Goal: Task Accomplishment & Management: Complete application form

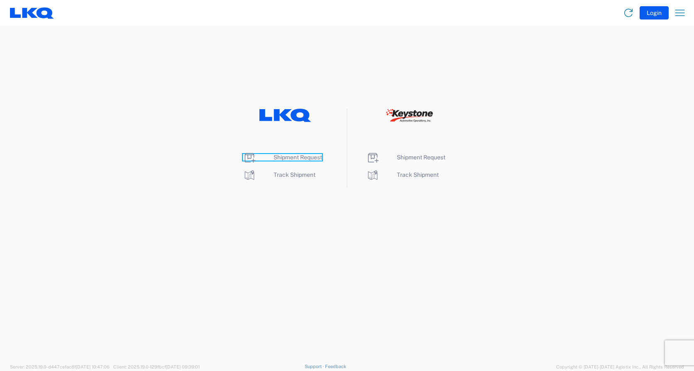
click at [309, 158] on span "Shipment Request" at bounding box center [298, 157] width 49 height 7
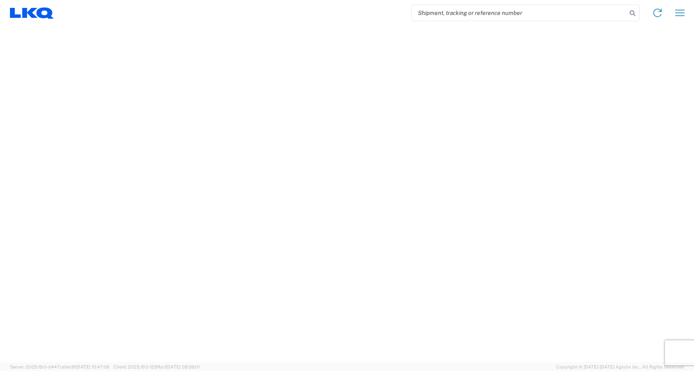
select select "FULL"
select select "LBS"
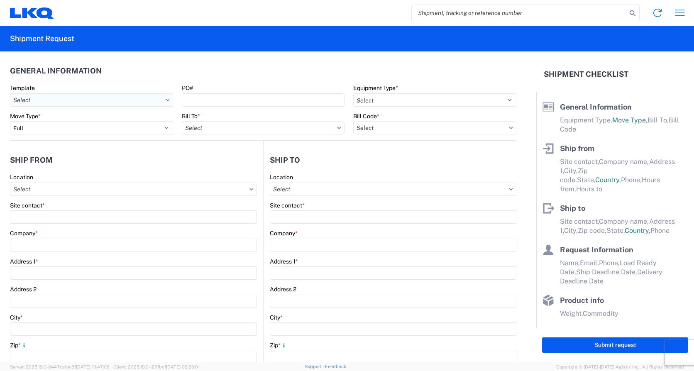
click at [107, 98] on input "text" at bounding box center [91, 99] width 163 height 13
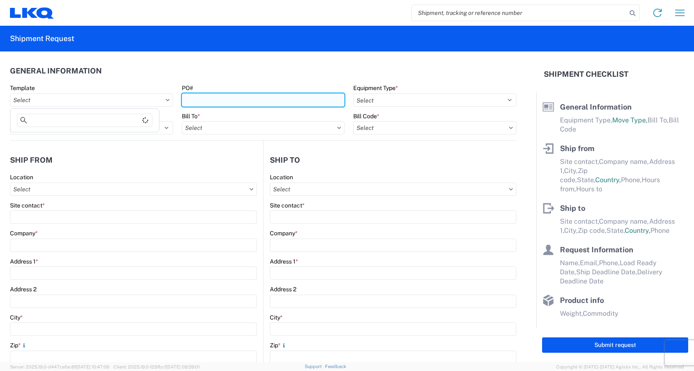
click at [251, 100] on input "PO#" at bounding box center [263, 99] width 163 height 13
type input "Load503"
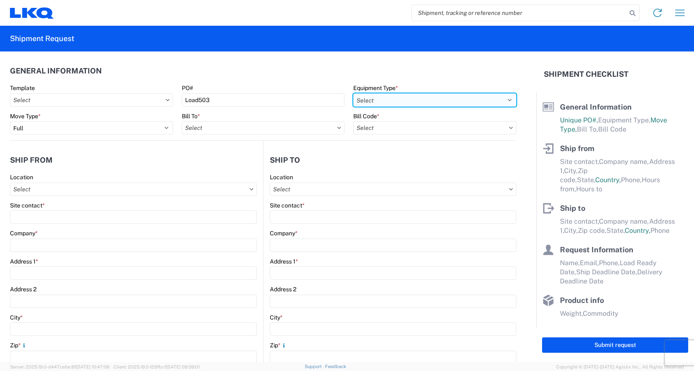
click at [378, 98] on select "Select 53’ Dry Van Flatbed Dropdeck (van) Lowboy (flatbed) Rail" at bounding box center [434, 99] width 163 height 13
select select "STDV"
click at [353, 93] on select "Select 53’ Dry Van Flatbed Dropdeck (van) Lowboy (flatbed) Rail" at bounding box center [434, 99] width 163 height 13
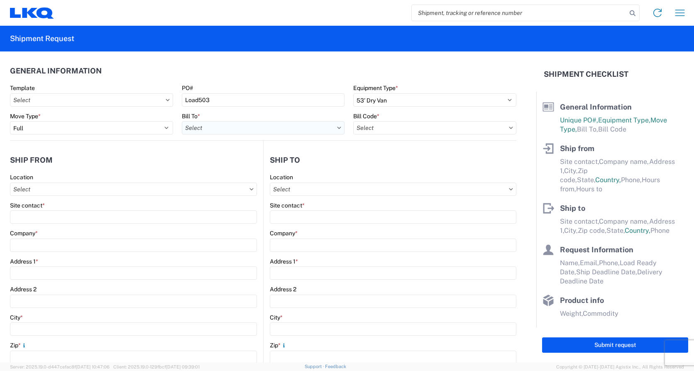
click at [225, 125] on input "text" at bounding box center [263, 127] width 163 height 13
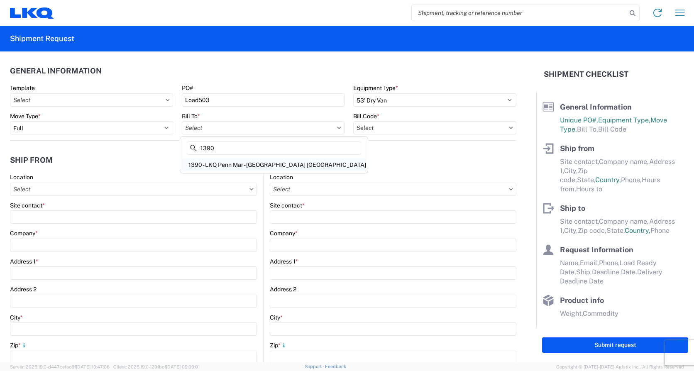
type input "1390"
click at [242, 165] on div "1390 - LKQ Penn Mar - York PA" at bounding box center [274, 164] width 184 height 13
type input "1390 - LKQ Penn Mar - York PA"
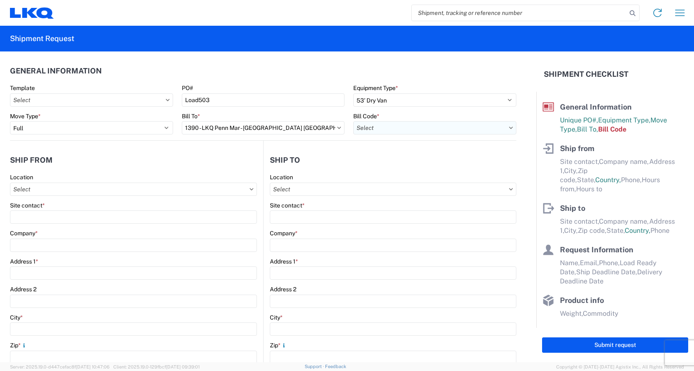
click at [384, 128] on input "text" at bounding box center [434, 127] width 163 height 13
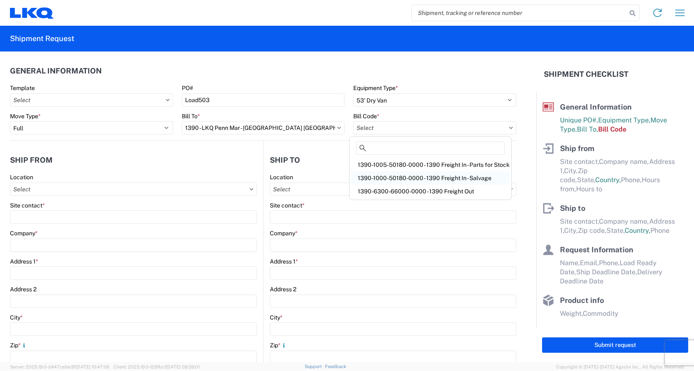
click at [400, 178] on div "1390-1000-50180-0000 - 1390 Freight In - Salvage" at bounding box center [430, 177] width 159 height 13
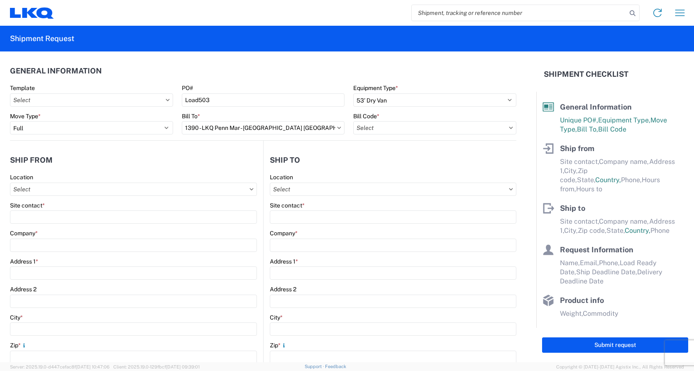
type input "1390-1000-50180-0000 - 1390 Freight In - Salvage"
click at [57, 186] on input "text" at bounding box center [133, 189] width 247 height 13
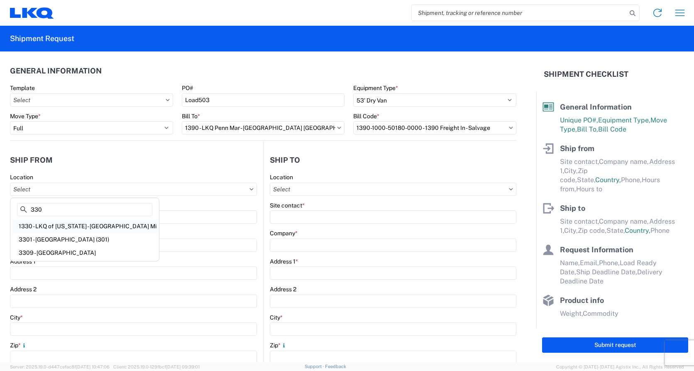
type input "330"
click at [84, 225] on div "1330 - LKQ of Michigan - Belleville Mi" at bounding box center [84, 226] width 145 height 13
type input "1330 - LKQ of Michigan - Belleville Mi"
type input "LKQ Corporation"
type input "41247 E. Huron River Drive"
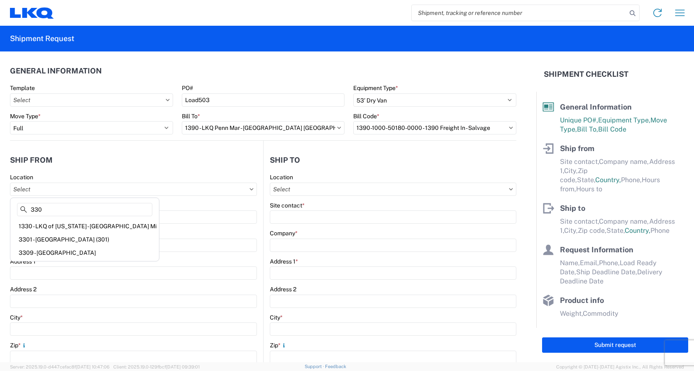
type input "Belleville"
type input "48111"
select select "MI"
select select "US"
type input "07:00"
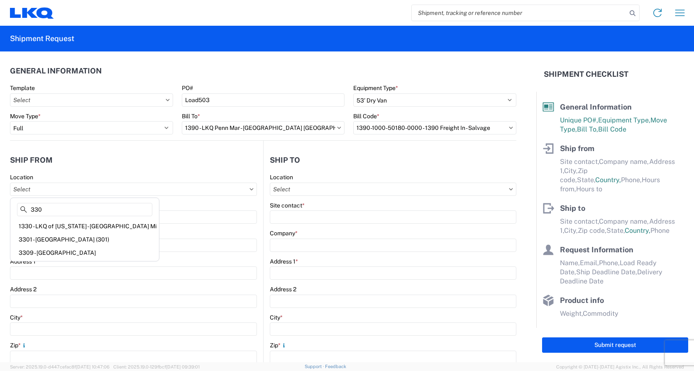
type input "15:00"
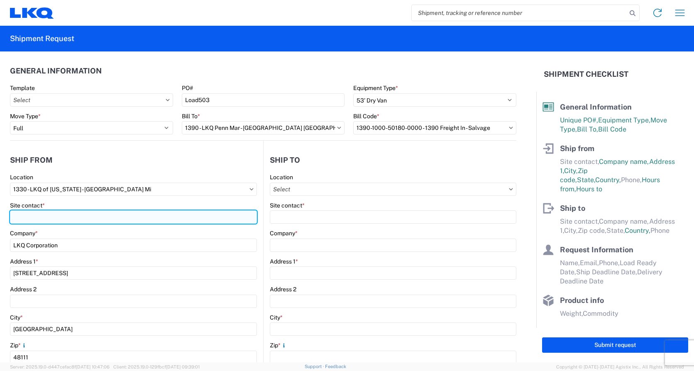
click at [64, 217] on input "Site contact *" at bounding box center [133, 216] width 247 height 13
type input "Michael Tromotola"
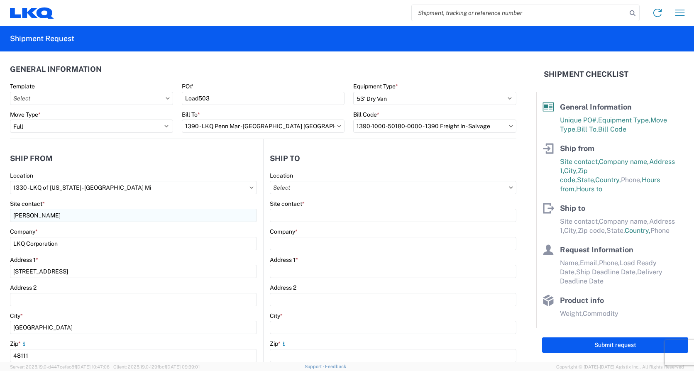
scroll to position [178, 0]
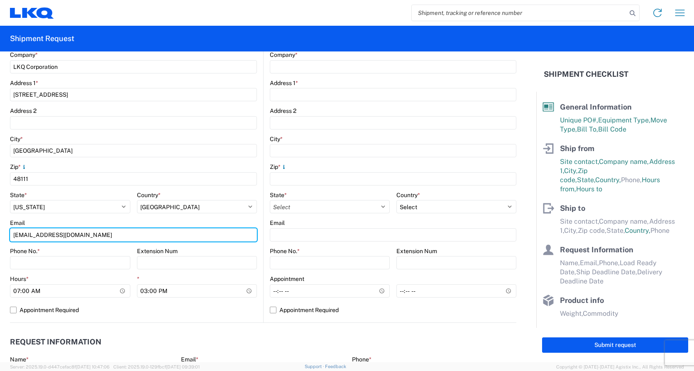
type input "Mrtromotola@lkqcorp.com"
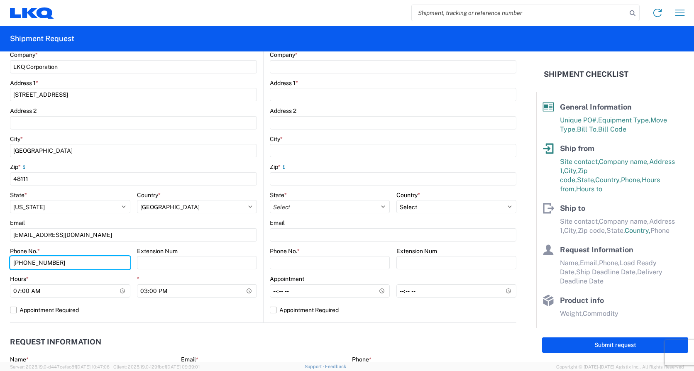
type input "734-699-5557"
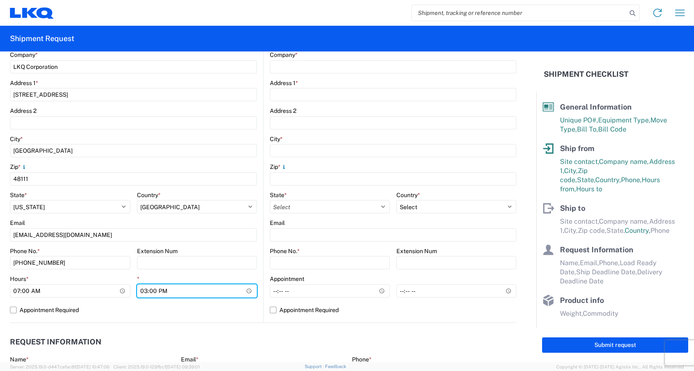
type input "14:00"
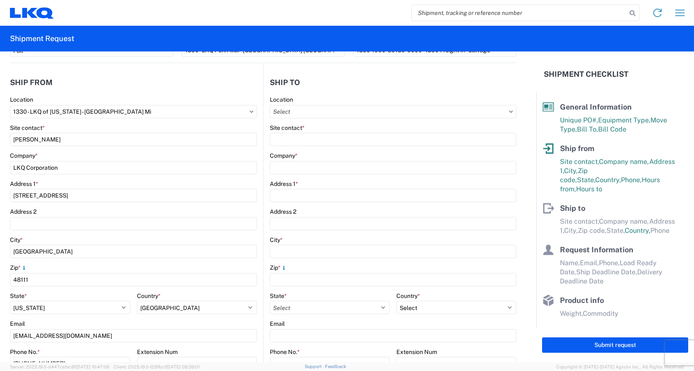
scroll to position [0, 0]
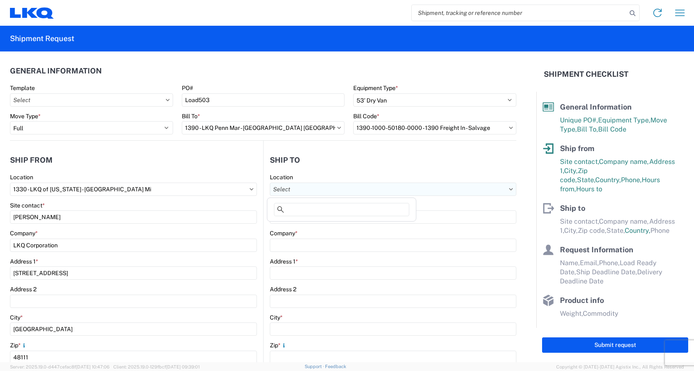
click at [317, 186] on input "text" at bounding box center [393, 189] width 247 height 13
type input "1390"
click at [319, 225] on div "1390 - LKQ Penn Mar - York PA" at bounding box center [361, 226] width 184 height 13
type input "1390 - LKQ Penn Mar - York PA"
type input "Lonnie Baumgardner"
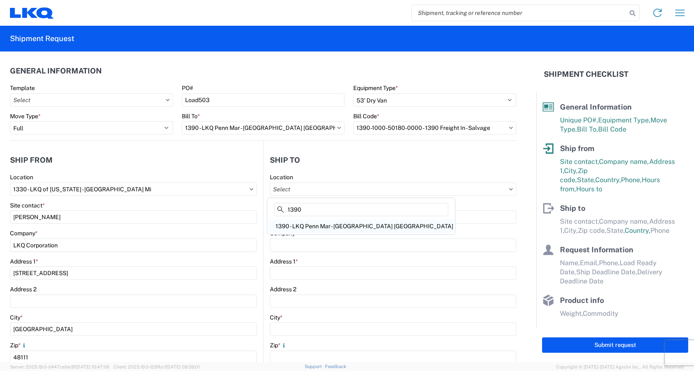
type input "LKQ Corporation"
type input "275 Crossfarm Lane"
type input "York Haven"
type input "17370"
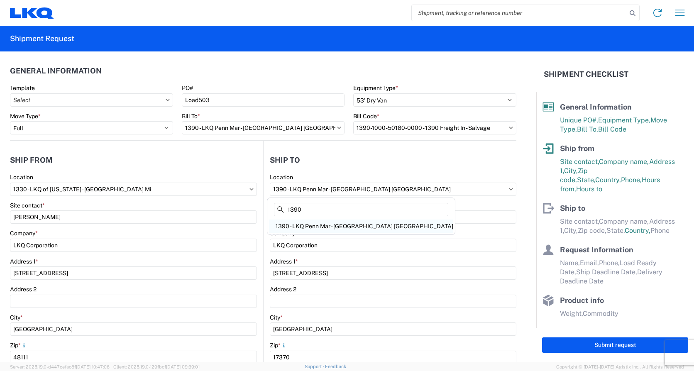
type input "llbaumgardner@lkqcorp.com"
select select "US"
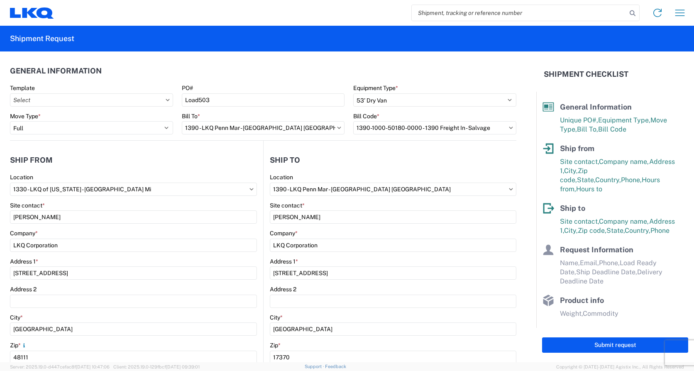
scroll to position [34, 0]
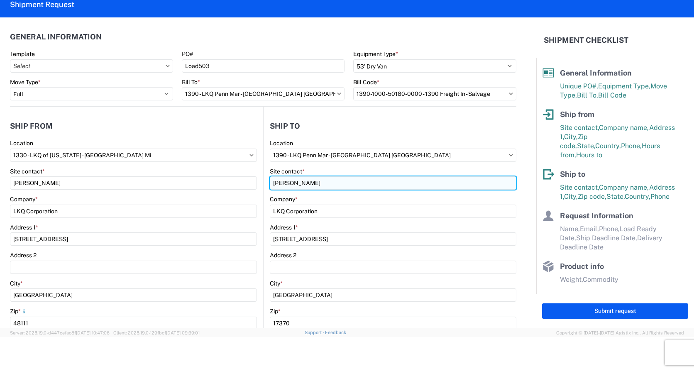
click at [315, 183] on input "Lonnie Baumgardner" at bounding box center [393, 182] width 247 height 13
click at [312, 183] on input "Lonnie Baumgardner" at bounding box center [393, 182] width 247 height 13
click at [353, 182] on input "Lonnie Baumgardner" at bounding box center [393, 182] width 247 height 13
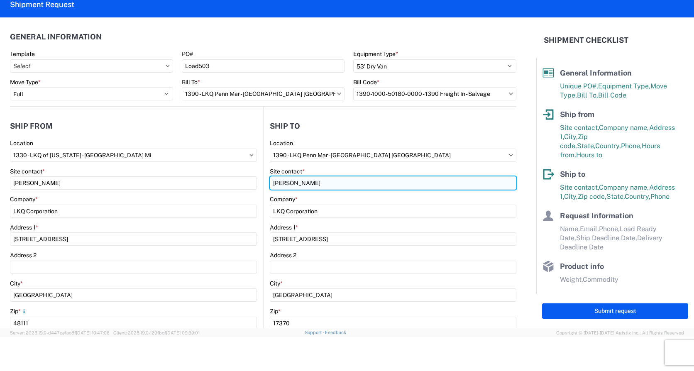
click at [353, 182] on input "Lonnie Baumgardner" at bounding box center [393, 182] width 247 height 13
type input "Brian Simpler"
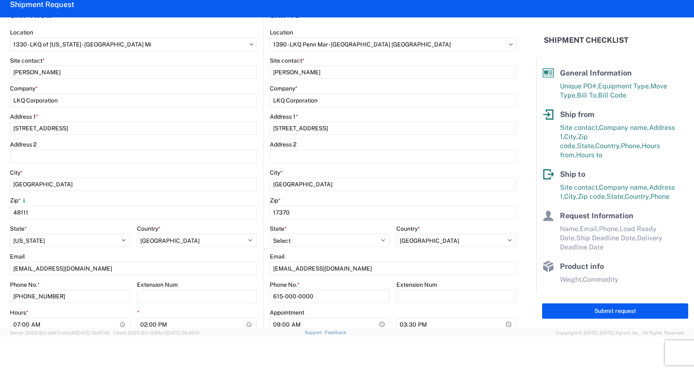
scroll to position [125, 0]
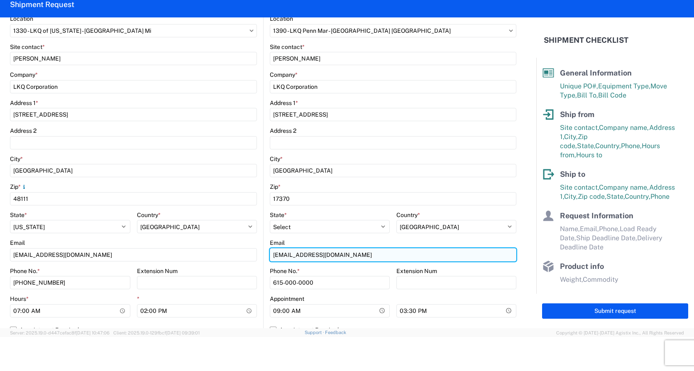
click at [322, 253] on input "llbaumgardner@lkqcorp.com" at bounding box center [393, 254] width 247 height 13
type input "BXsimpler@lkqcorp.com"
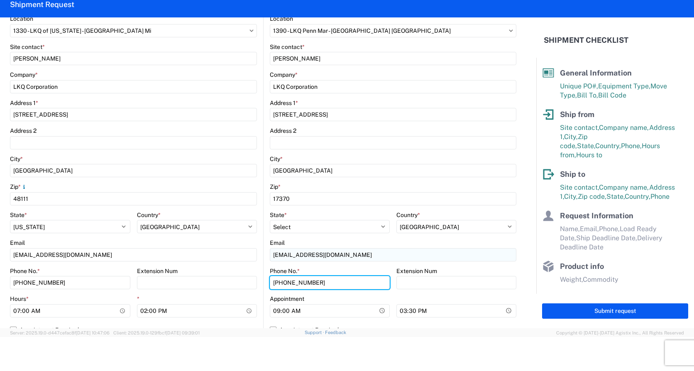
type input "717-756-5261"
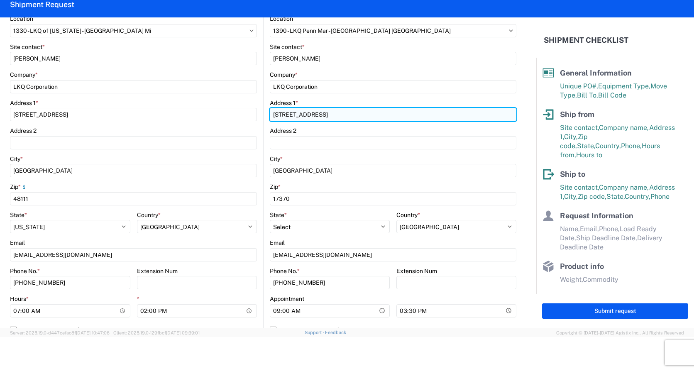
click at [322, 111] on input "275 Crossfarm Lane" at bounding box center [393, 114] width 247 height 13
type input "269 River Rd"
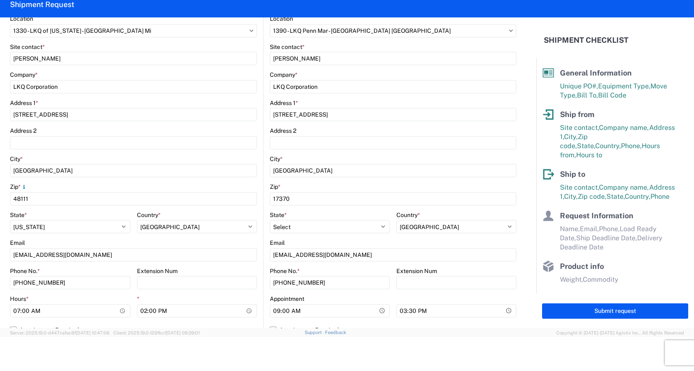
click at [218, 124] on agx-form-control-wrapper-v2 "Address 1 * 41247 E. Huron River Drive" at bounding box center [133, 113] width 247 height 28
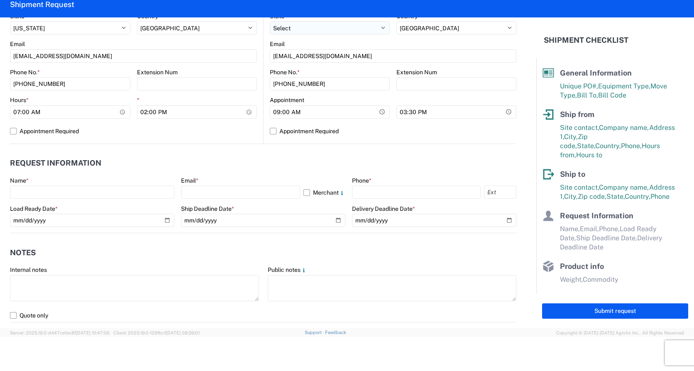
scroll to position [291, 0]
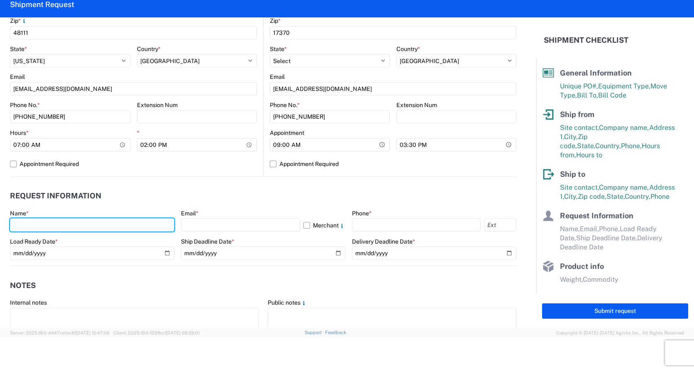
click at [39, 226] on input "text" at bounding box center [92, 224] width 164 height 13
type input "Michael Tromotola"
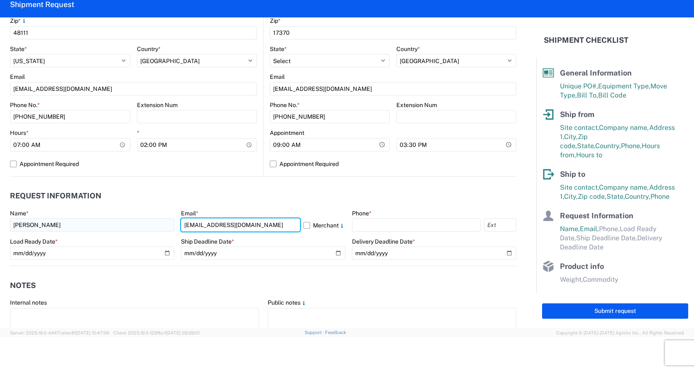
type input "Mrtromotola@lkqcorp.com"
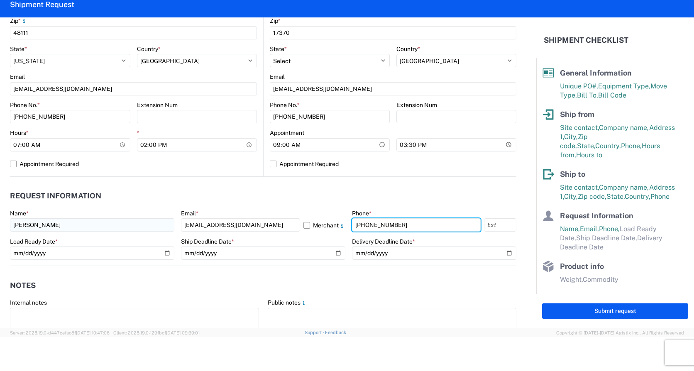
type input "734-699-5557"
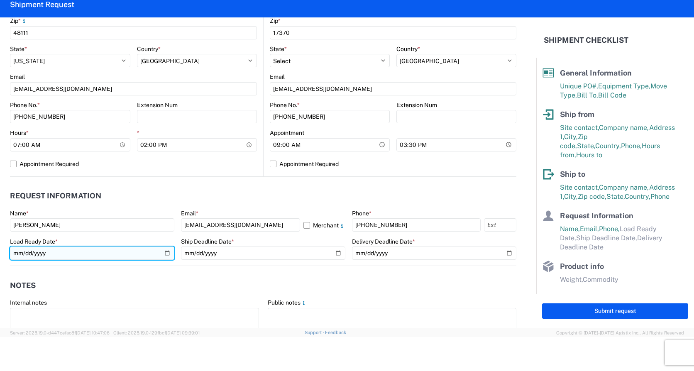
click at [166, 253] on input "date" at bounding box center [92, 253] width 164 height 13
type input "2025-09-23"
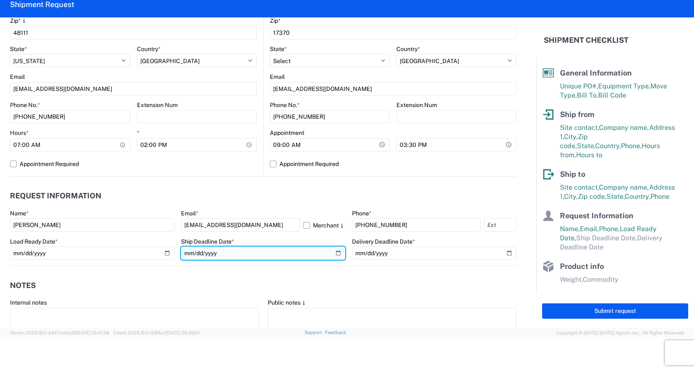
click at [334, 254] on input "date" at bounding box center [263, 253] width 164 height 13
type input "2025-09-23"
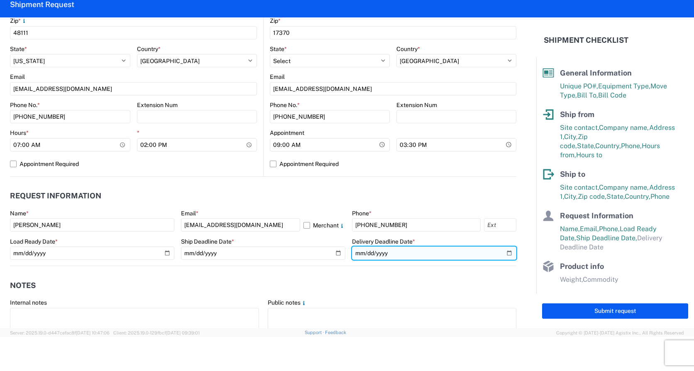
click at [503, 253] on input "date" at bounding box center [434, 253] width 164 height 13
type input "2025-09-25"
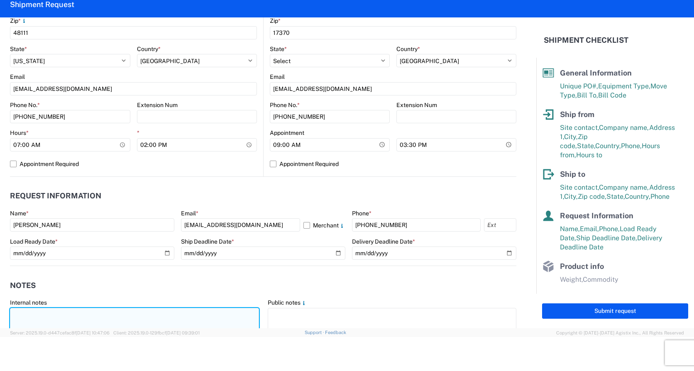
click at [38, 313] on textarea at bounding box center [134, 321] width 249 height 26
click at [46, 317] on textarea at bounding box center [134, 321] width 249 height 26
paste textarea "*CALL (734)-699-5557 WHEN ON SITE FOR PICKUP* *6+ RATCHET STRAPS* *NO DELIVERIE…"
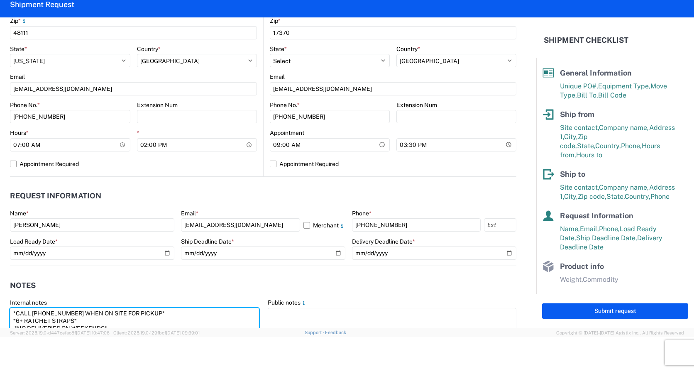
scroll to position [296, 0]
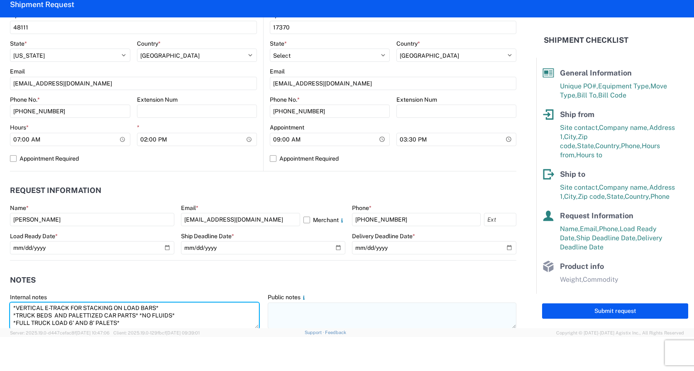
type textarea "*CALL (734)-699-5557 WHEN ON SITE FOR PICKUP* *6+ RATCHET STRAPS* *NO DELIVERIE…"
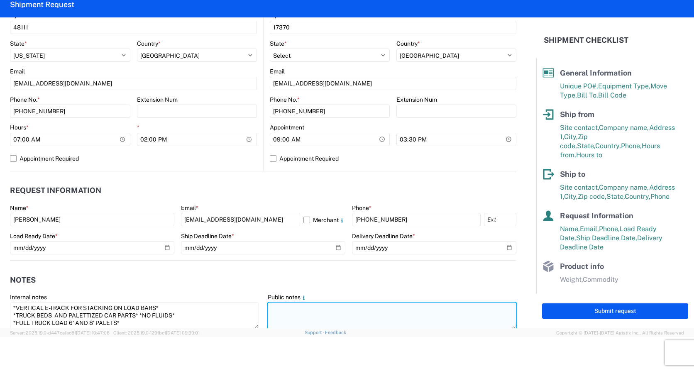
paste textarea "*CALL (734)-699-5557 WHEN ON SITE FOR PICKUP* *6+ RATCHET STRAPS* *NO DELIVERIE…"
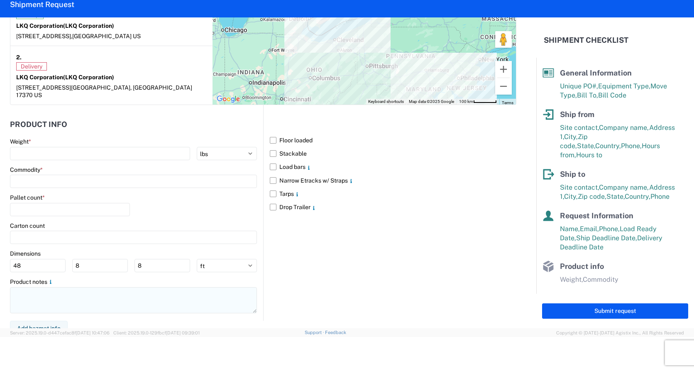
scroll to position [685, 0]
type textarea "*CALL (734)-699-5557 WHEN ON SITE FOR PICKUP* *6+ RATCHET STRAPS* *NO DELIVERIE…"
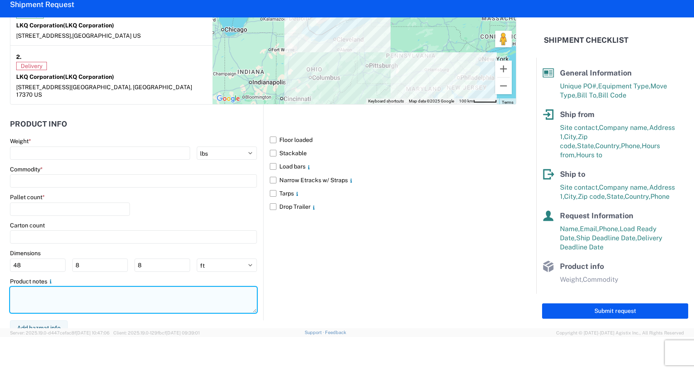
paste textarea "*CALL (734)-699-5557 WHEN ON SITE FOR PICKUP* *6+ RATCHET STRAPS* *NO DELIVERIE…"
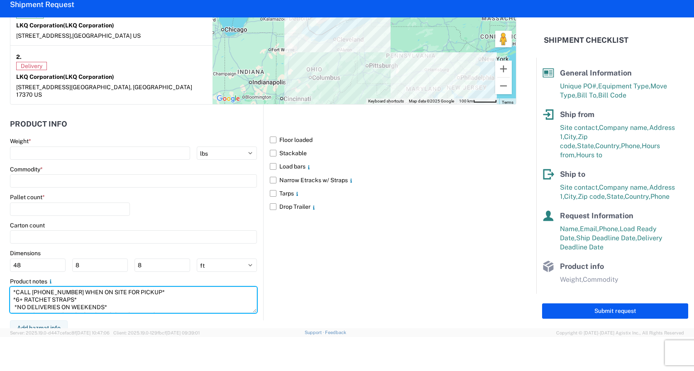
scroll to position [28, 0]
type textarea "*CALL (734)-699-5557 WHEN ON SITE FOR PICKUP* *6+ RATCHET STRAPS* *NO DELIVERIE…"
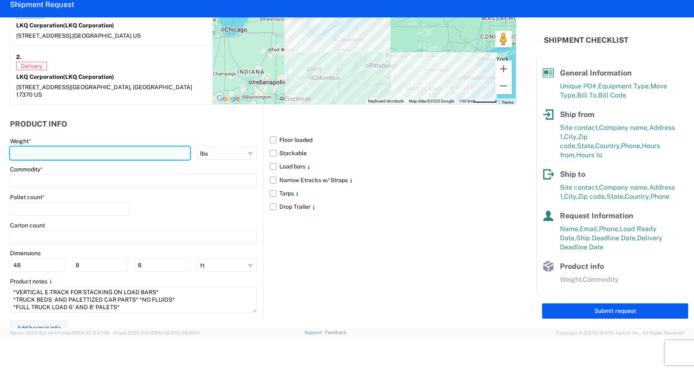
click at [59, 147] on input "number" at bounding box center [100, 153] width 180 height 13
type input "20000"
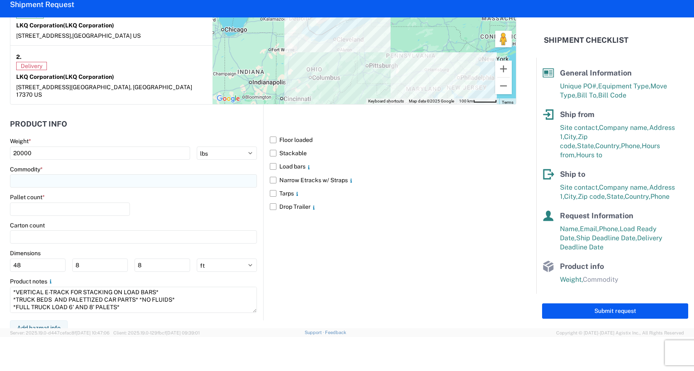
click at [75, 174] on input at bounding box center [133, 180] width 247 height 13
click at [69, 189] on input at bounding box center [84, 193] width 135 height 13
type input "g"
click at [61, 210] on div "General Auto Parts (dry)" at bounding box center [84, 210] width 145 height 13
type input "General Auto Parts (dry)"
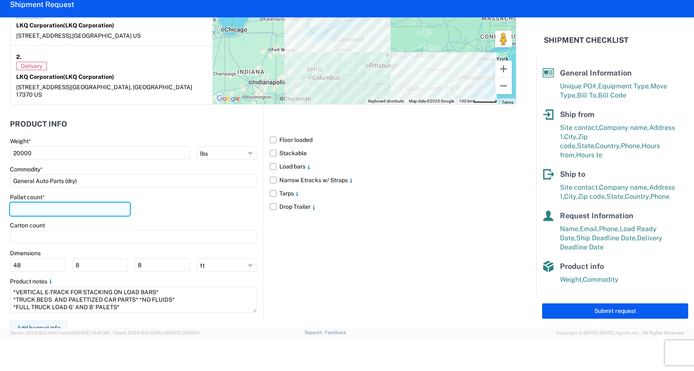
click at [61, 203] on input "number" at bounding box center [70, 209] width 120 height 13
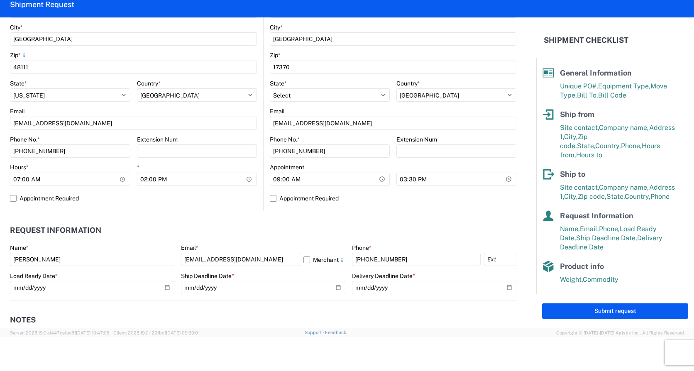
scroll to position [270, 0]
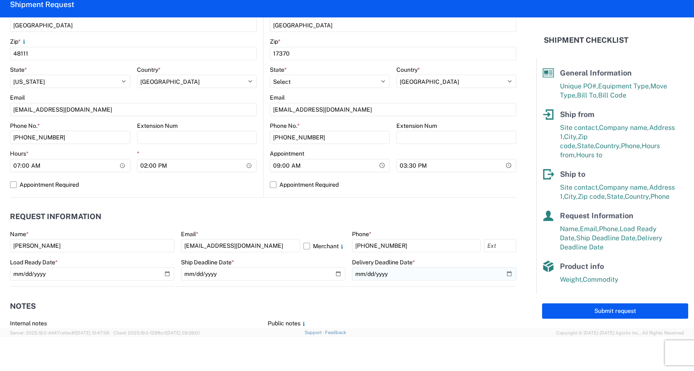
type input "10"
click at [503, 274] on input "2025-09-25" at bounding box center [434, 273] width 164 height 13
type input "2025-09-24"
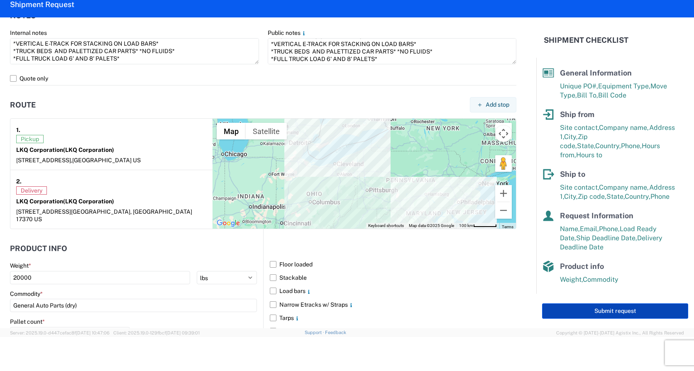
click at [642, 313] on button "Submit request" at bounding box center [615, 310] width 146 height 15
select select "US"
